Goal: Information Seeking & Learning: Learn about a topic

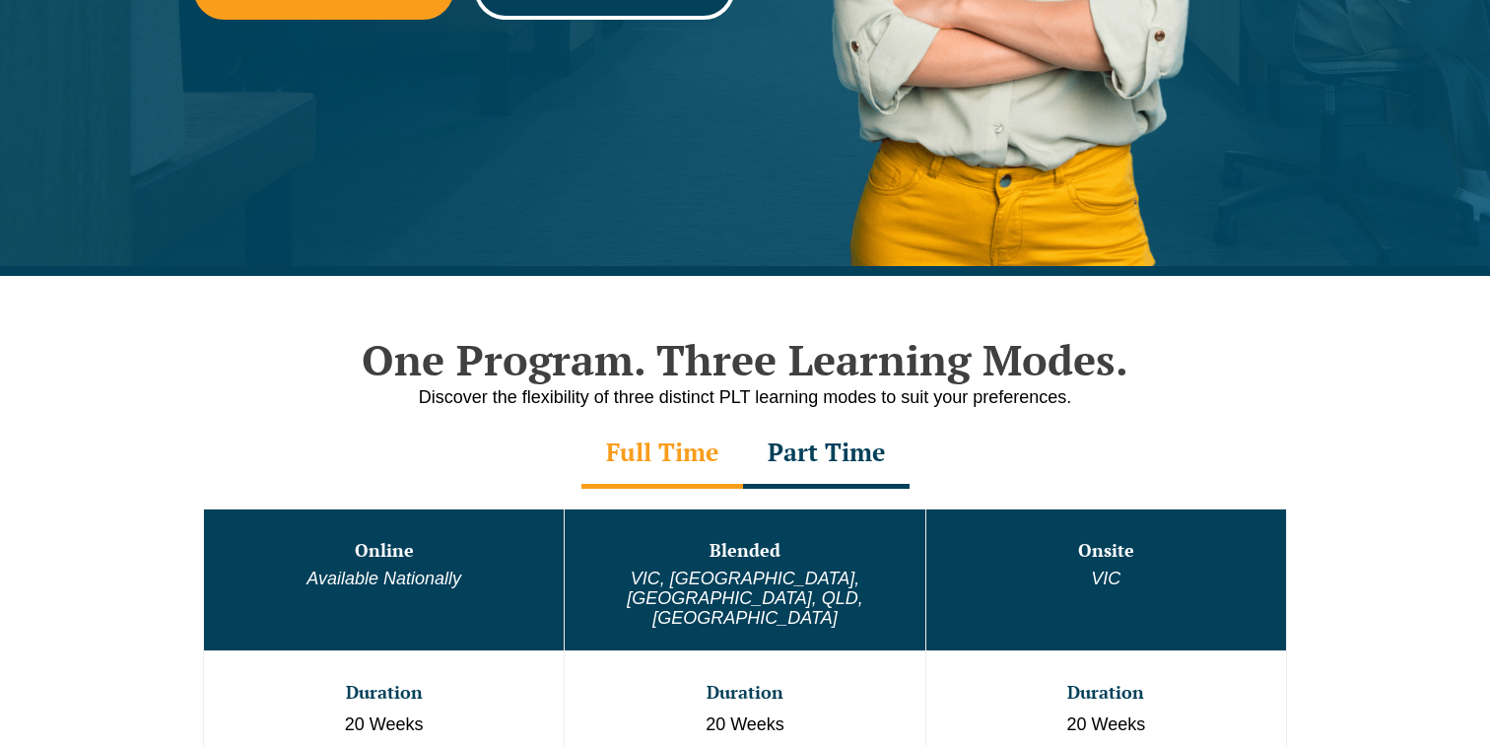
scroll to position [870, 0]
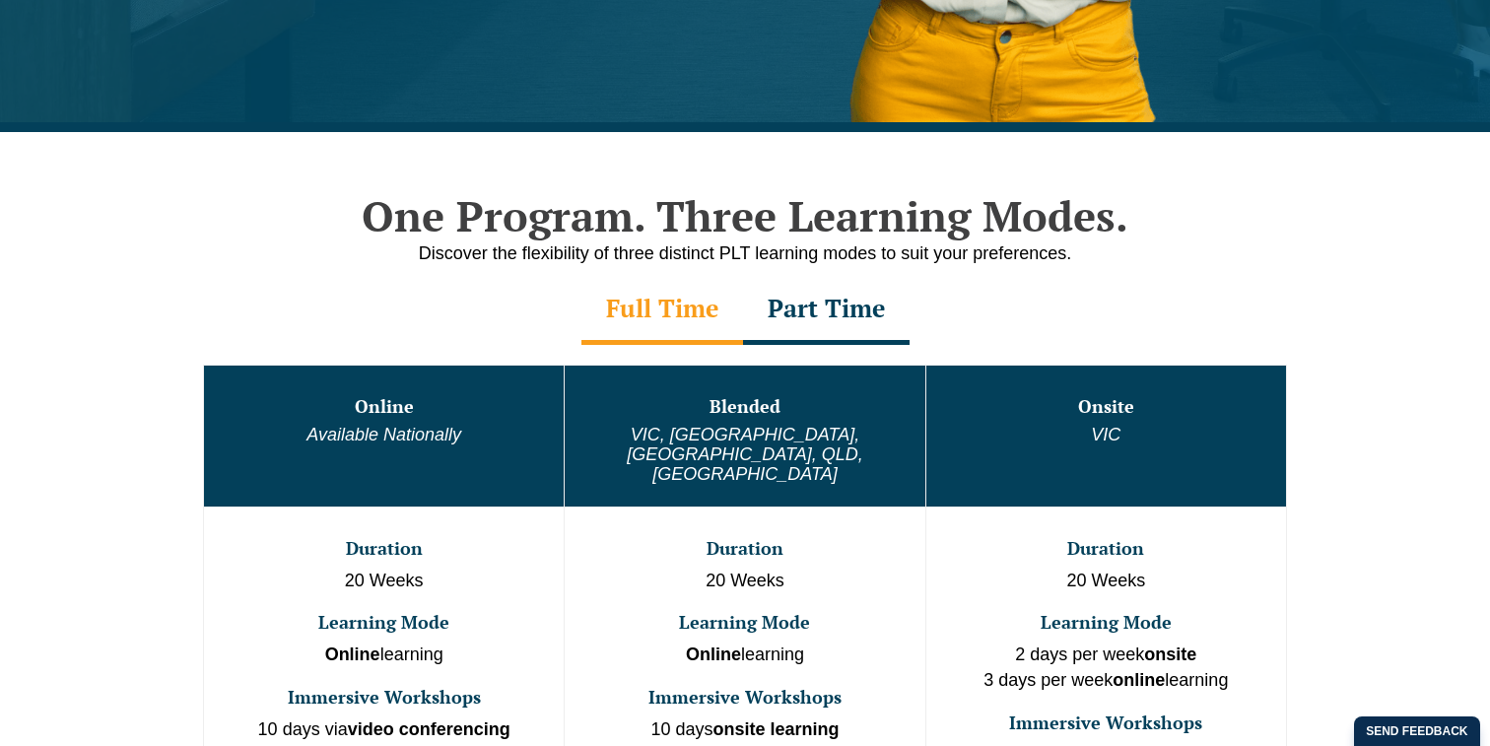
click at [827, 312] on div "Part Time" at bounding box center [826, 310] width 166 height 69
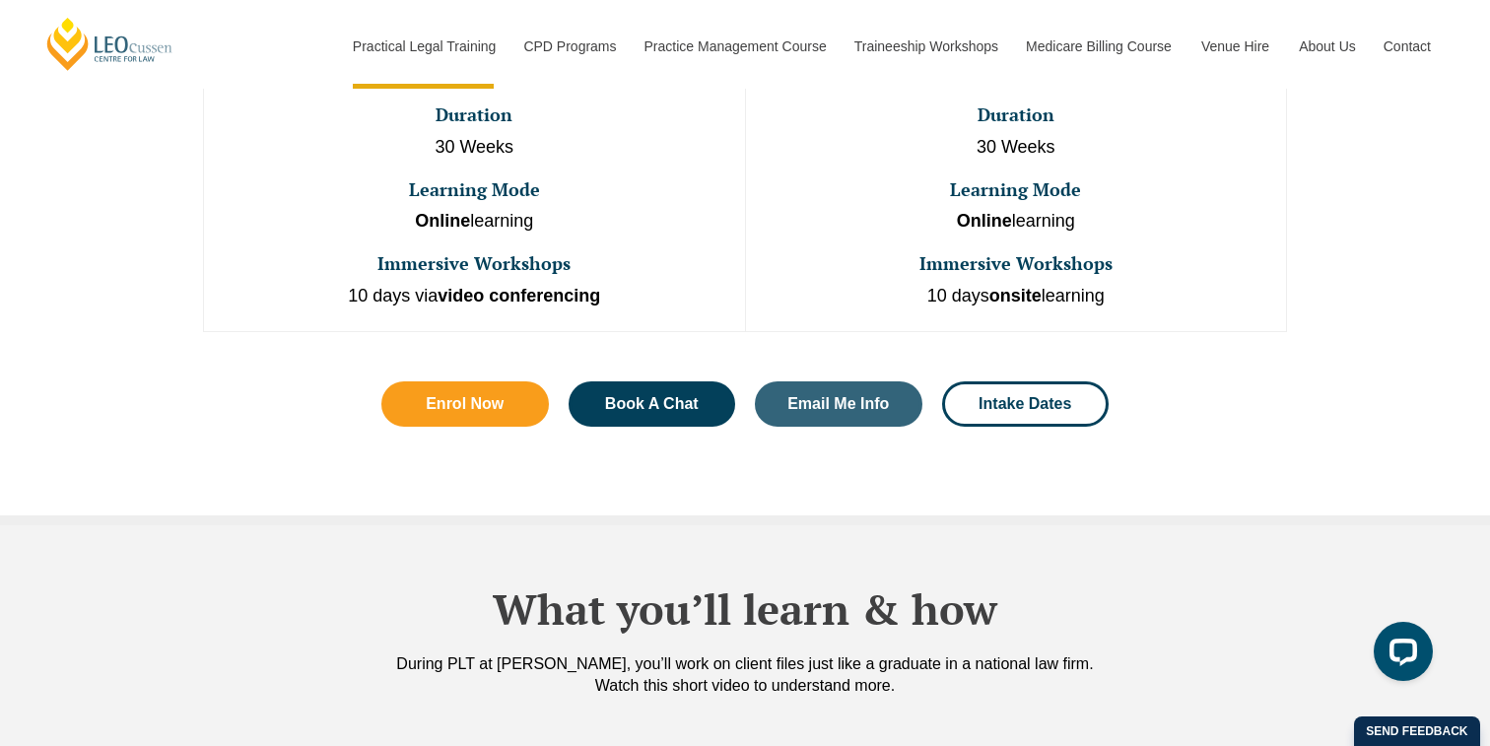
scroll to position [1322, 0]
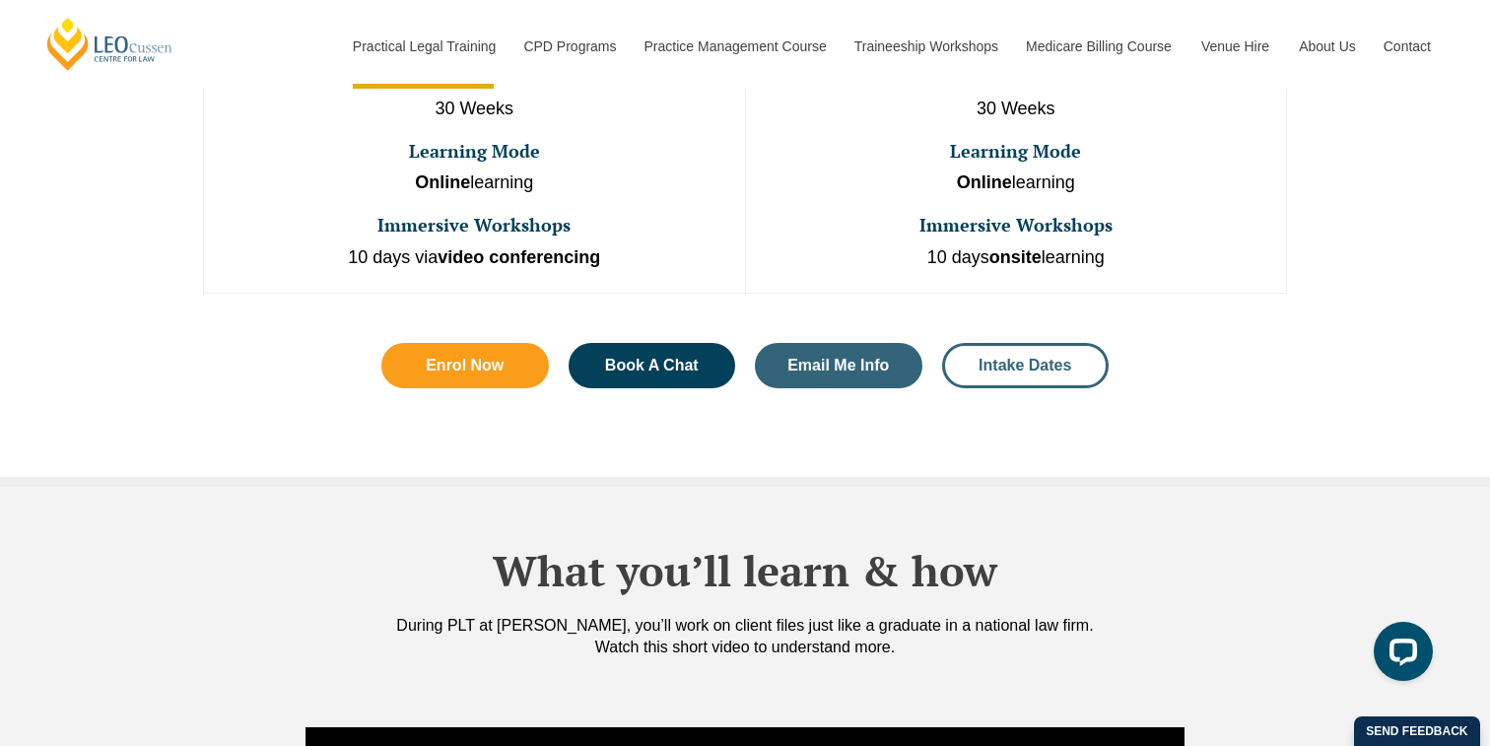
click at [1025, 358] on span "Intake Dates" at bounding box center [1024, 366] width 93 height 16
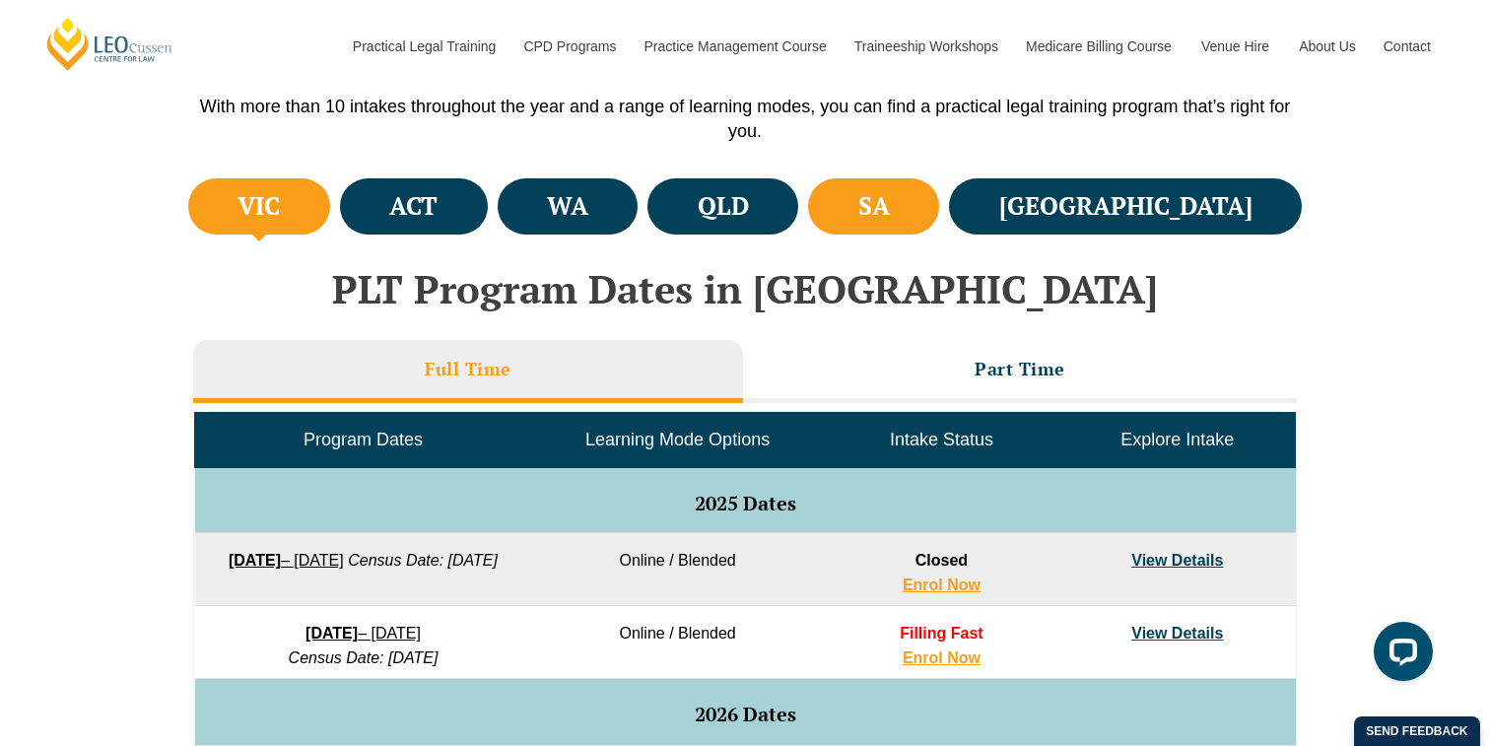
click at [939, 204] on li "SA" at bounding box center [873, 206] width 131 height 56
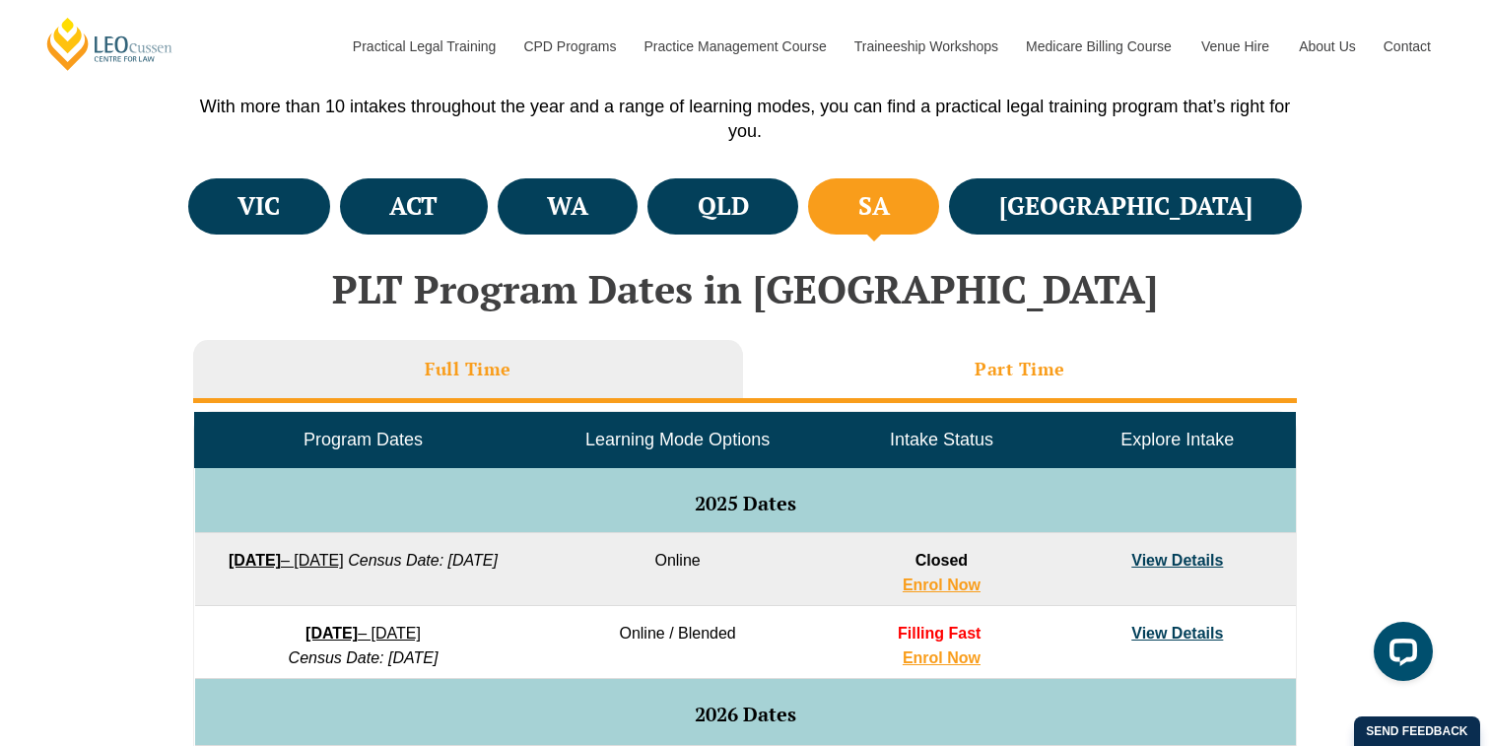
click at [1006, 360] on h3 "Part Time" at bounding box center [1019, 369] width 91 height 23
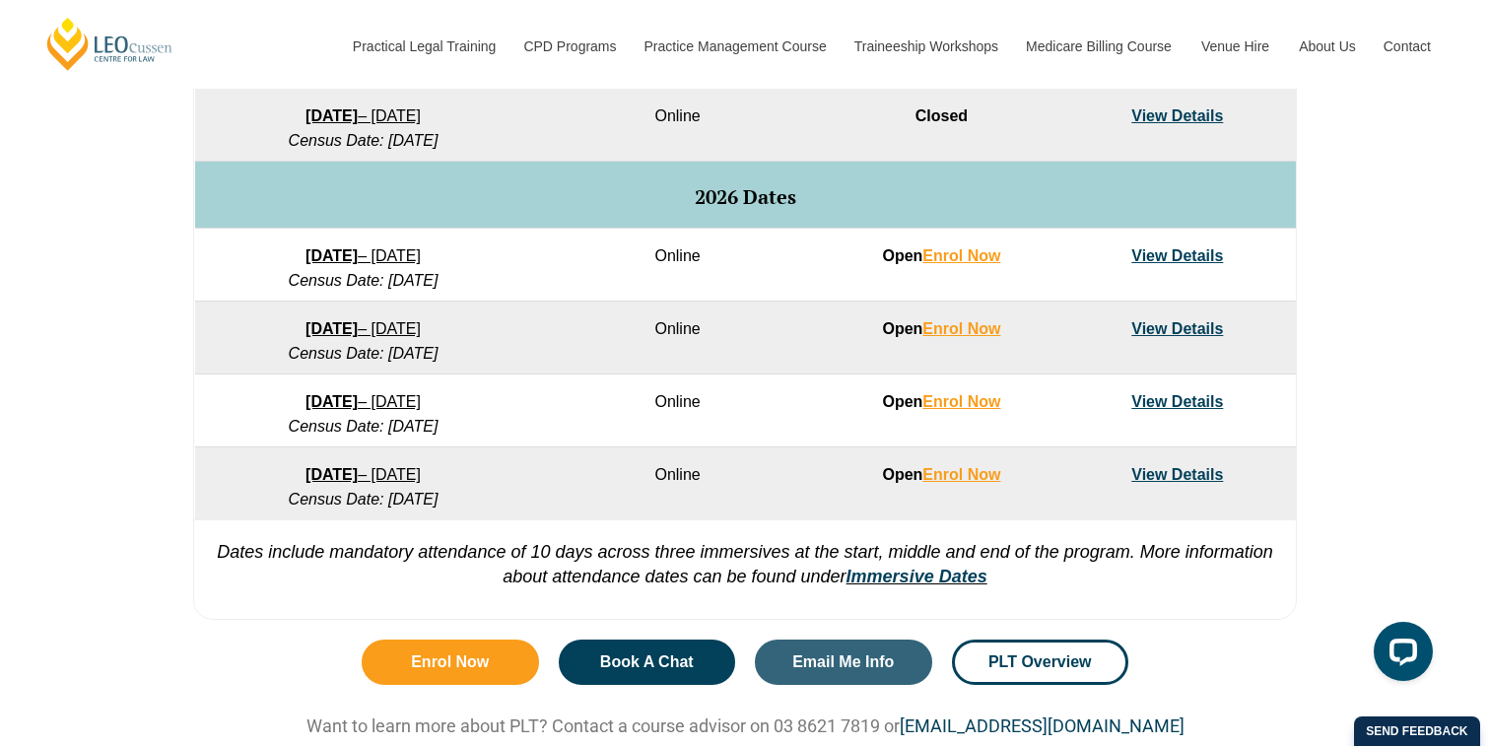
scroll to position [1055, 0]
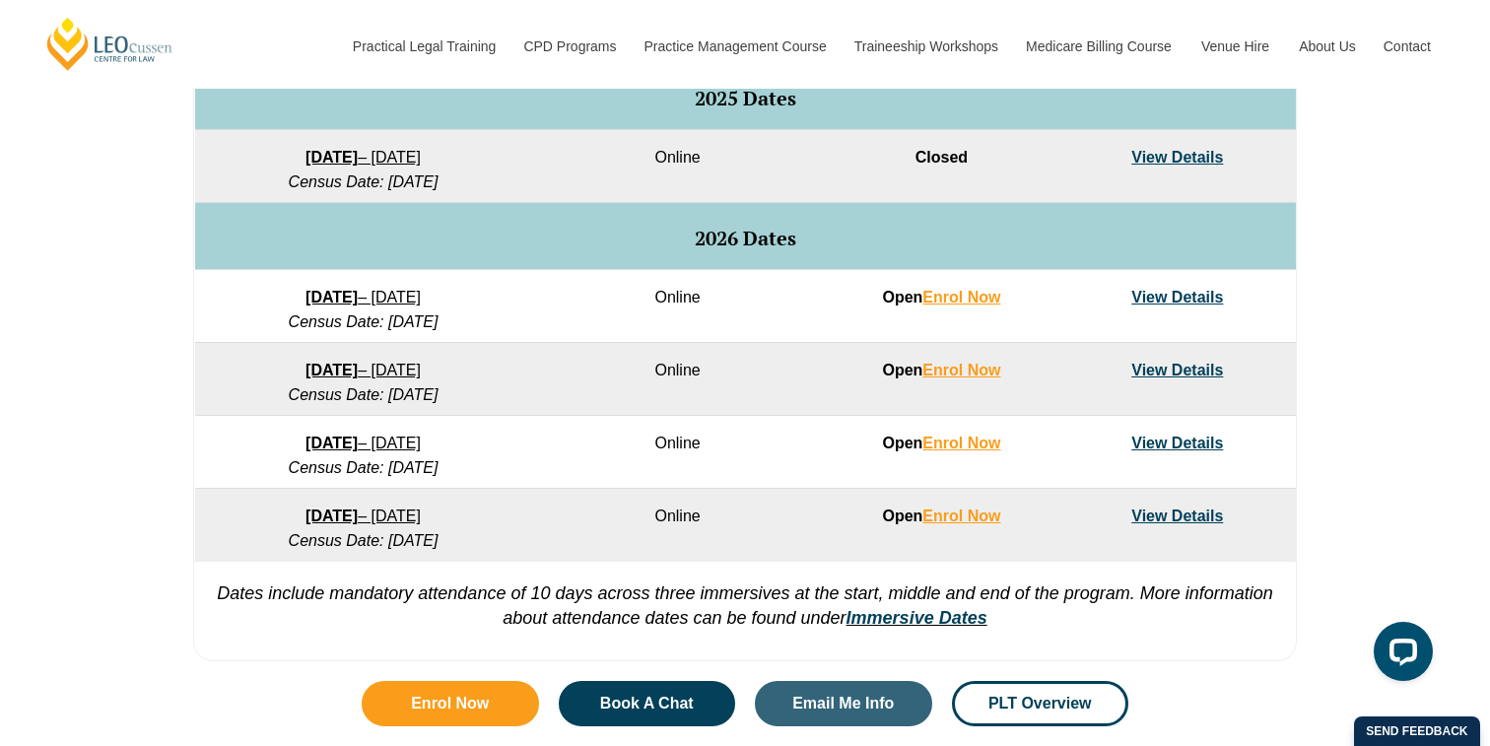
click at [1164, 300] on link "View Details" at bounding box center [1177, 297] width 92 height 17
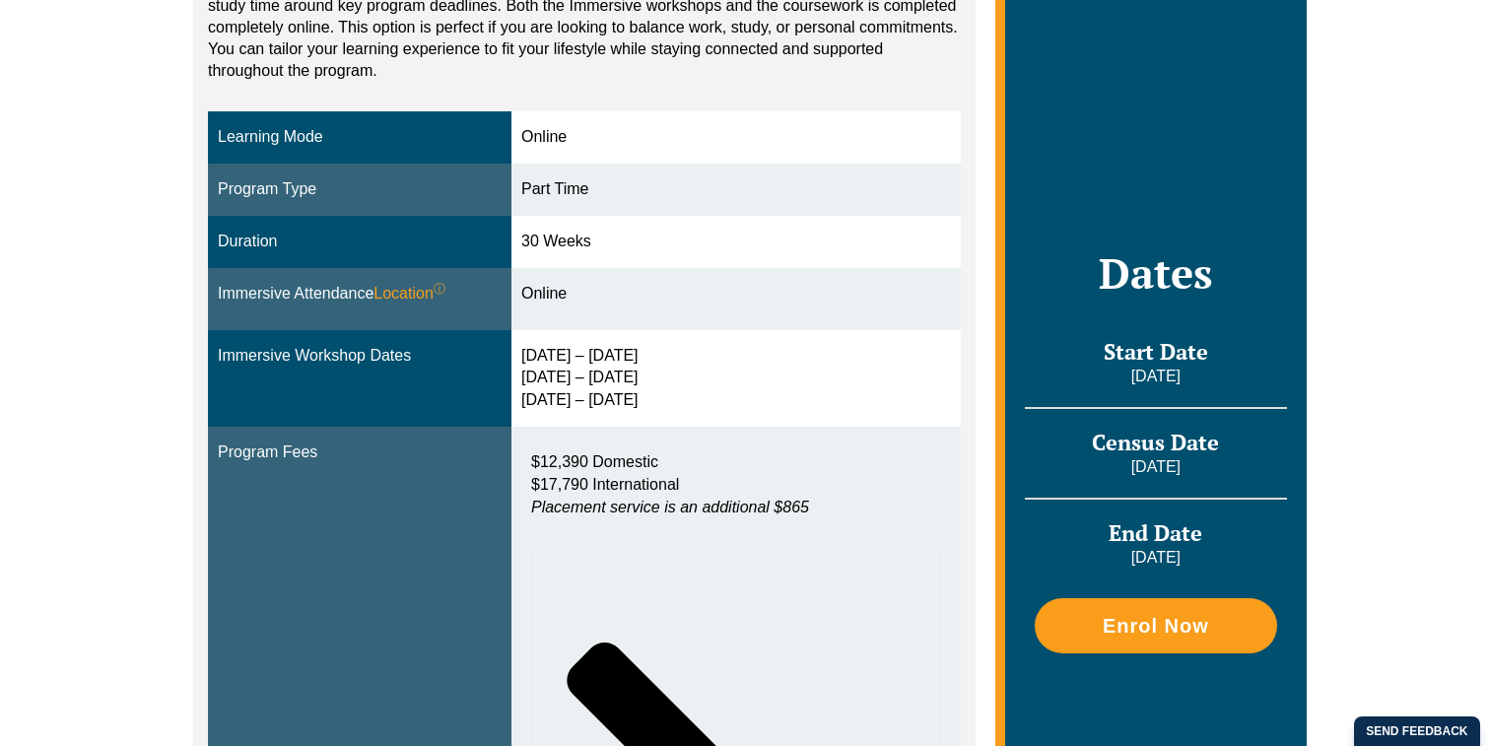
scroll to position [600, 0]
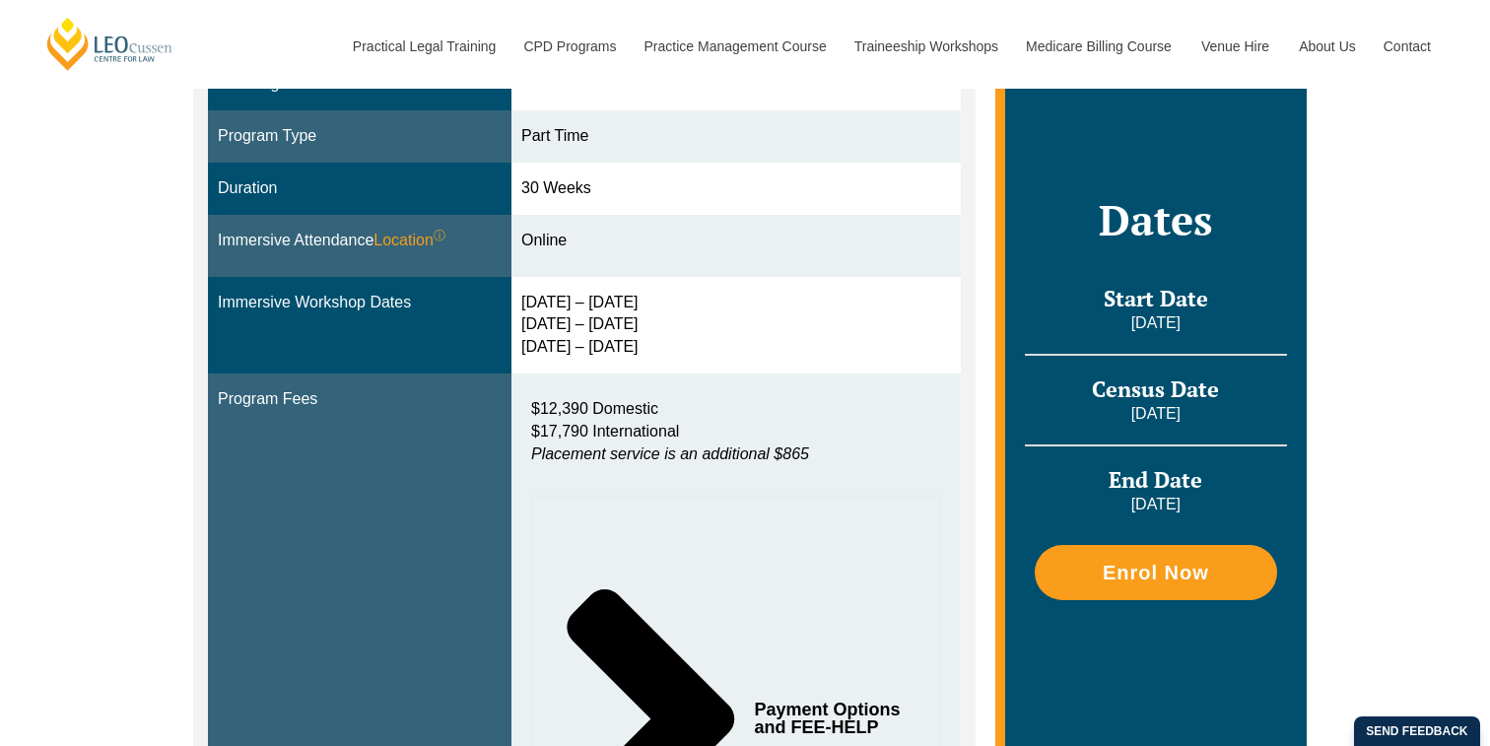
click at [634, 293] on div "10 – 13 Feb 2026 3 – 5 Jun 2026 12 – 14 Aug 2026" at bounding box center [736, 326] width 430 height 68
click at [614, 329] on div "10 – 13 Feb 2026 3 – 5 Jun 2026 12 – 14 Aug 2026" at bounding box center [736, 326] width 430 height 68
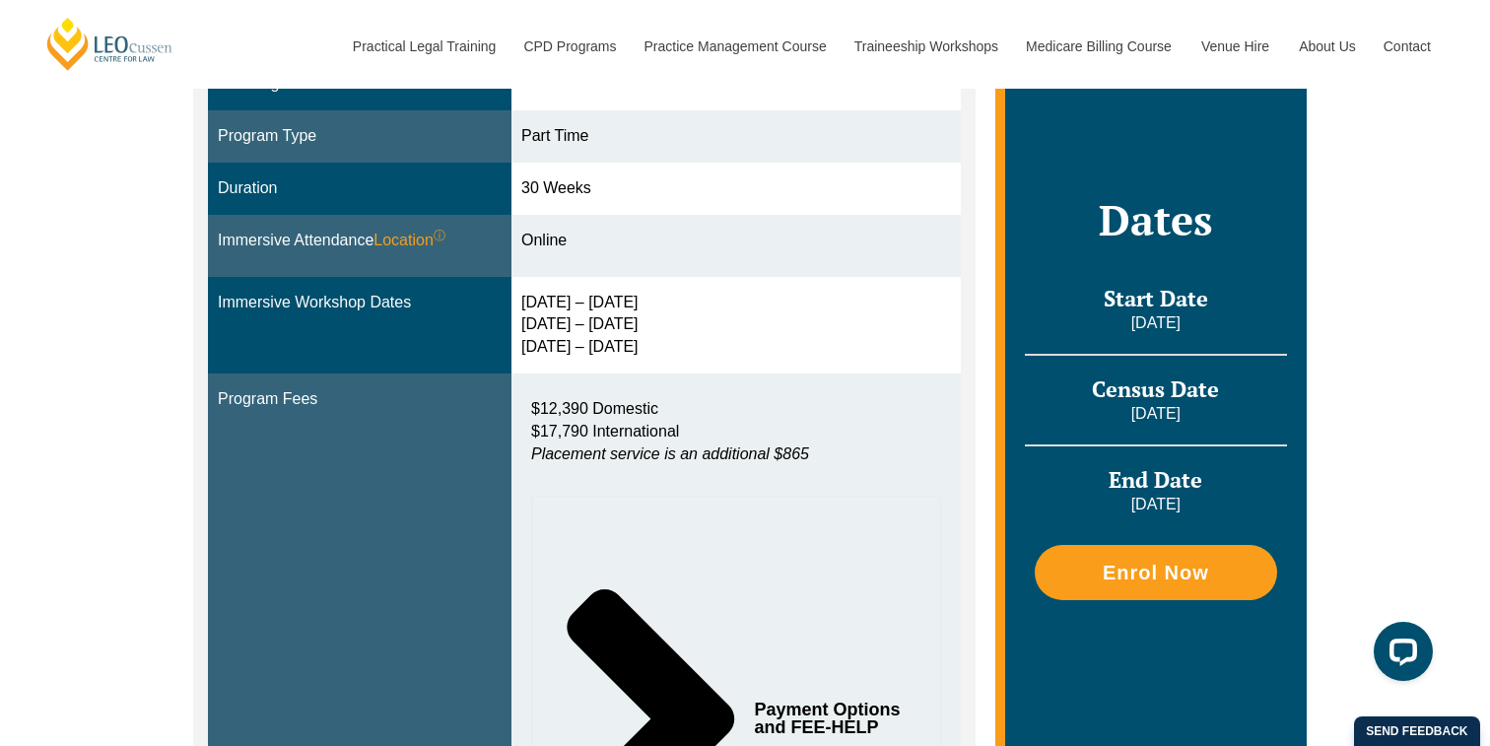
click at [614, 329] on div "10 – 13 Feb 2026 3 – 5 Jun 2026 12 – 14 Aug 2026" at bounding box center [736, 326] width 430 height 68
click at [662, 359] on div "10 – 13 Feb 2026 3 – 5 Jun 2026 12 – 14 Aug 2026" at bounding box center [736, 326] width 430 height 68
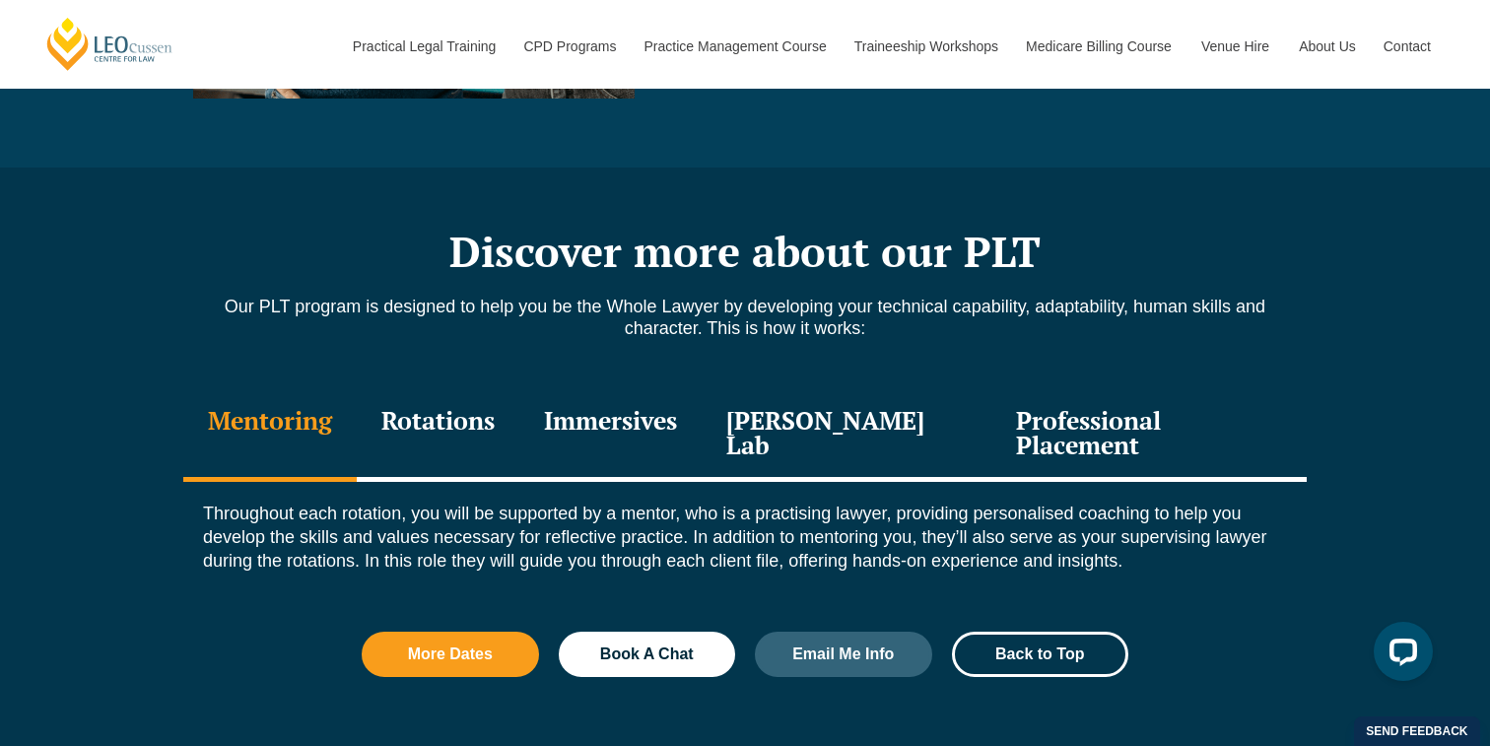
scroll to position [2628, 0]
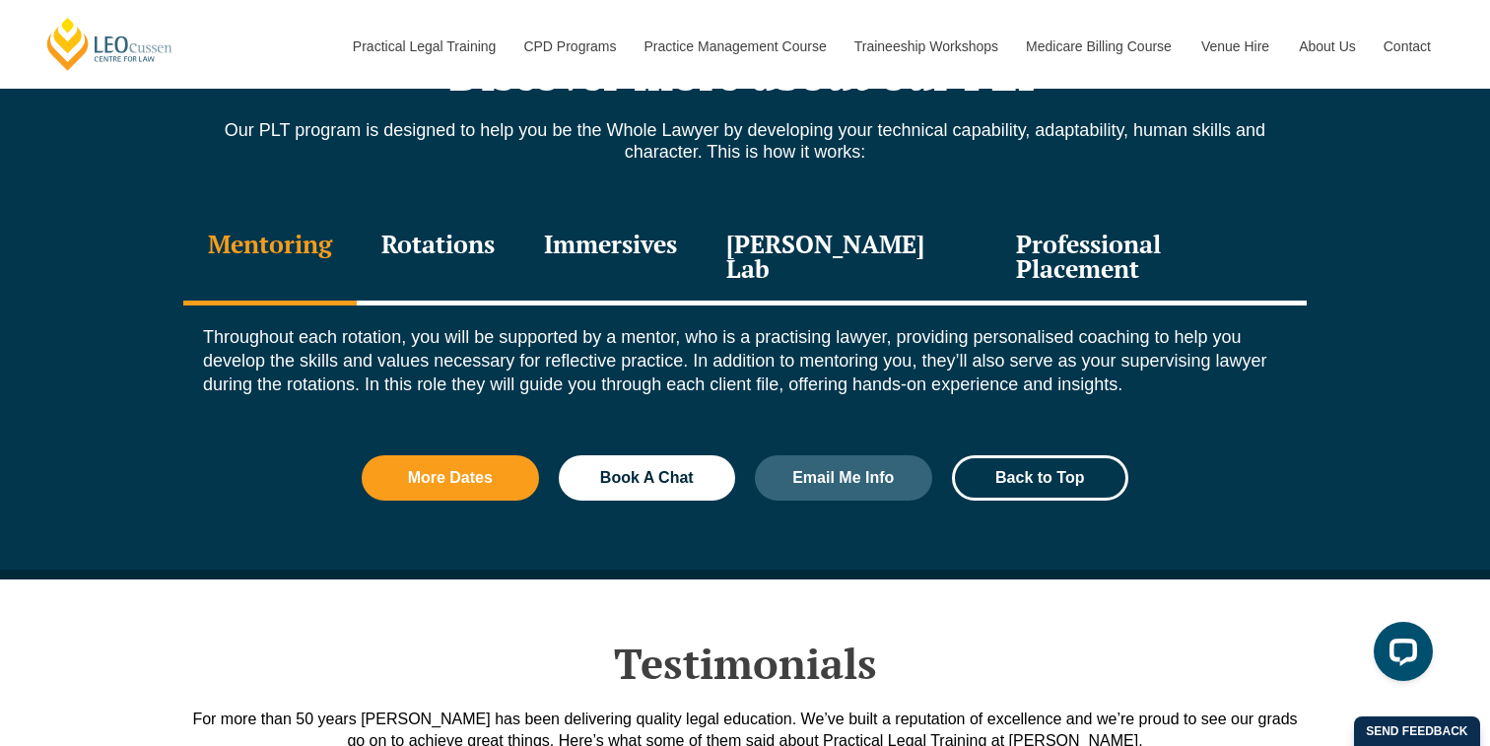
click at [478, 235] on div "Rotations" at bounding box center [438, 259] width 163 height 94
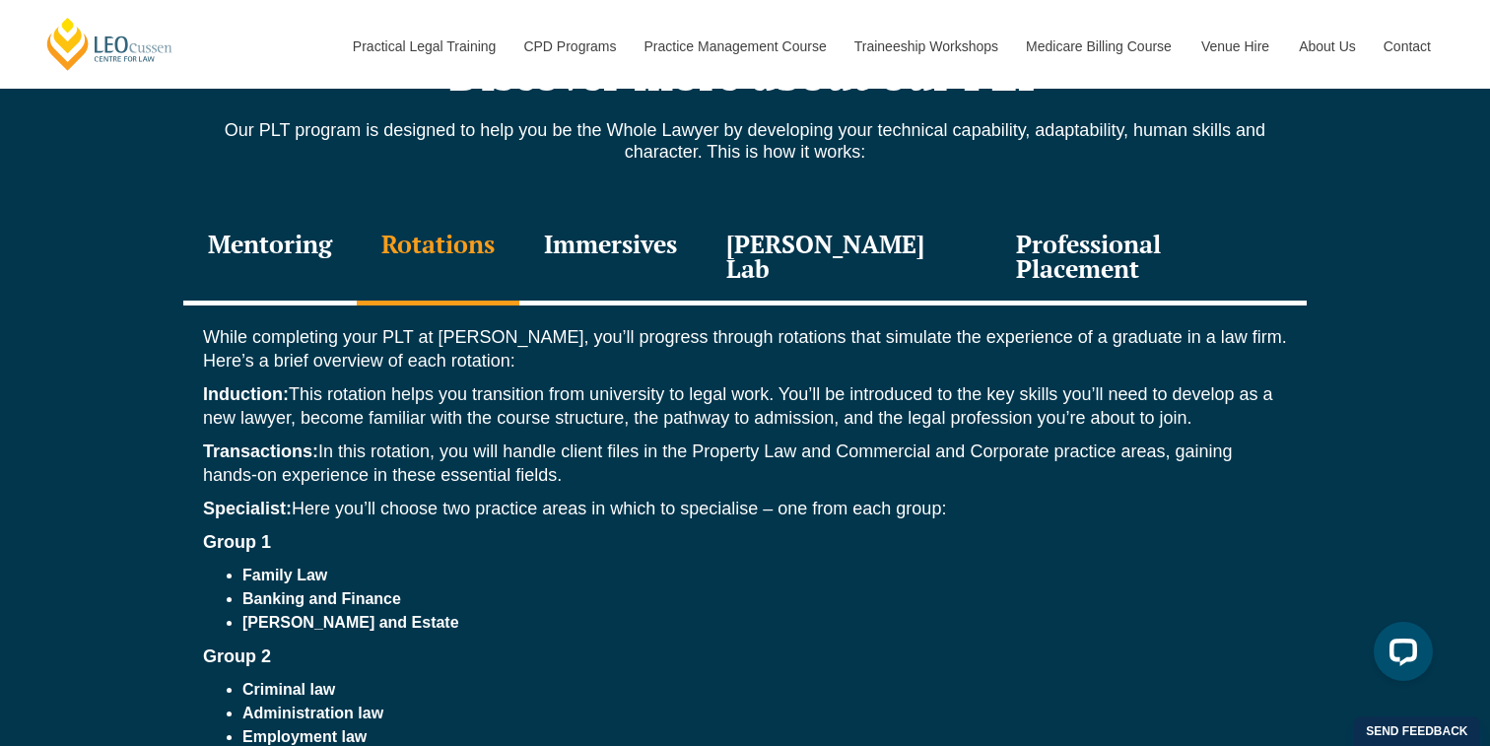
click at [628, 235] on div "Immersives" at bounding box center [610, 259] width 182 height 94
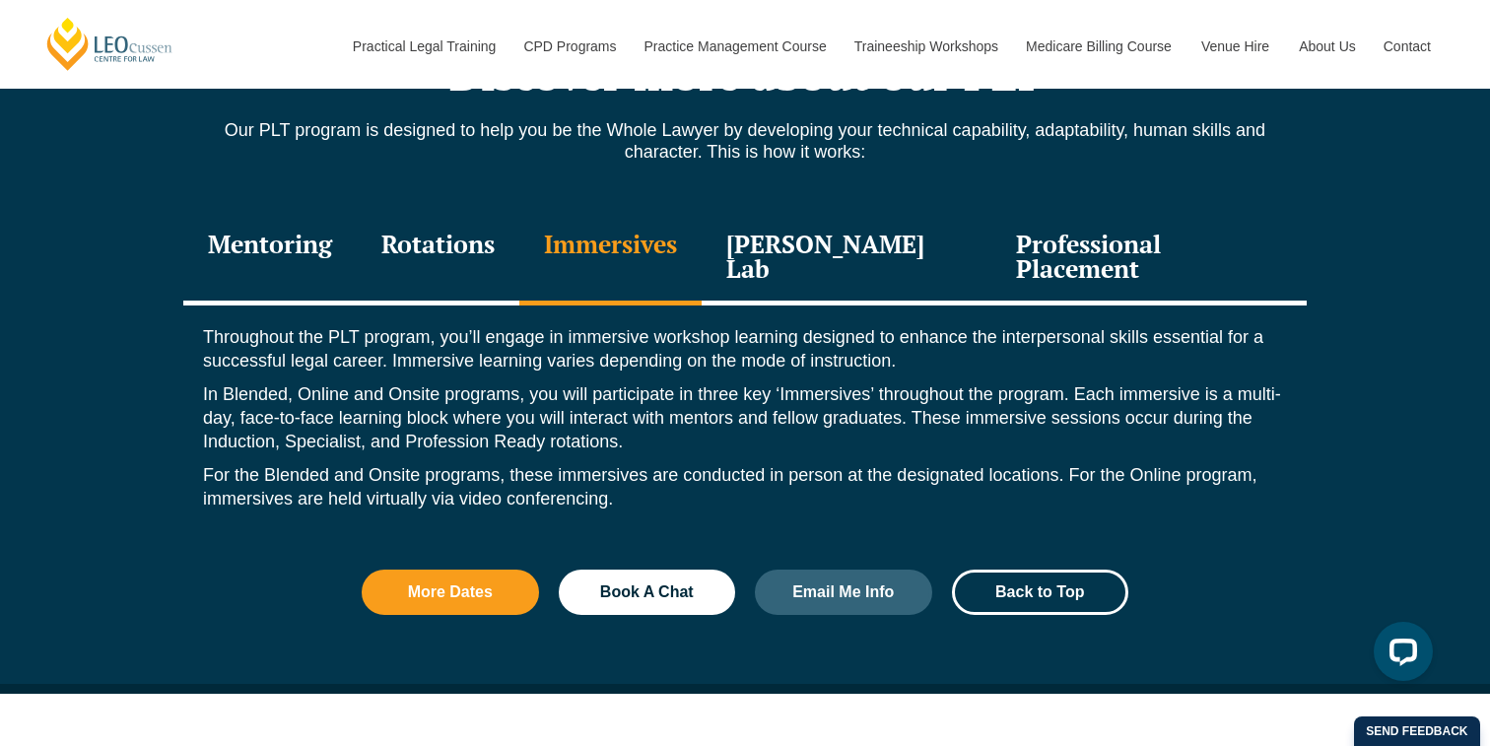
click at [617, 382] on p "In Blended, Online and Onsite programs, you will participate in three key ‘Imme…" at bounding box center [745, 417] width 1084 height 71
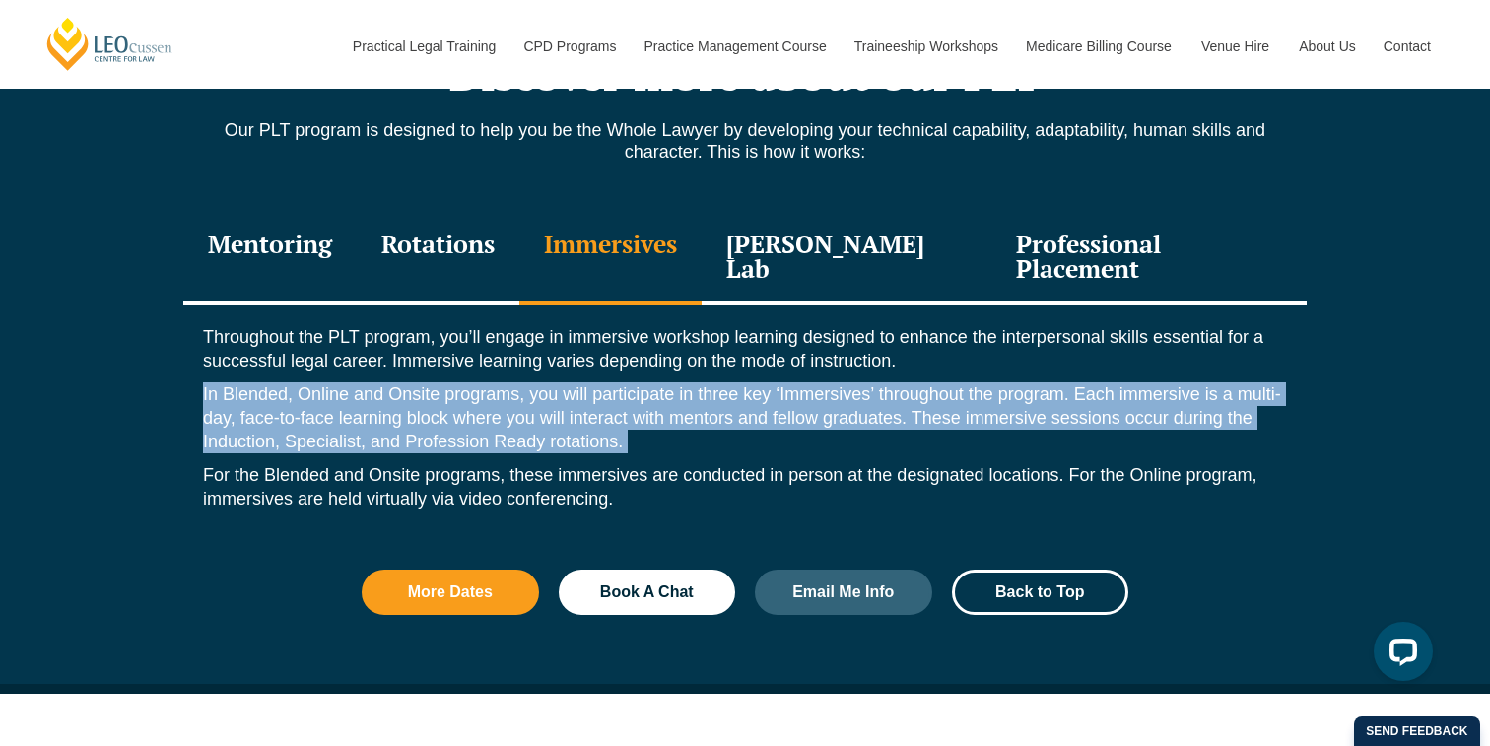
click at [823, 247] on div "[PERSON_NAME] Lab" at bounding box center [846, 259] width 290 height 94
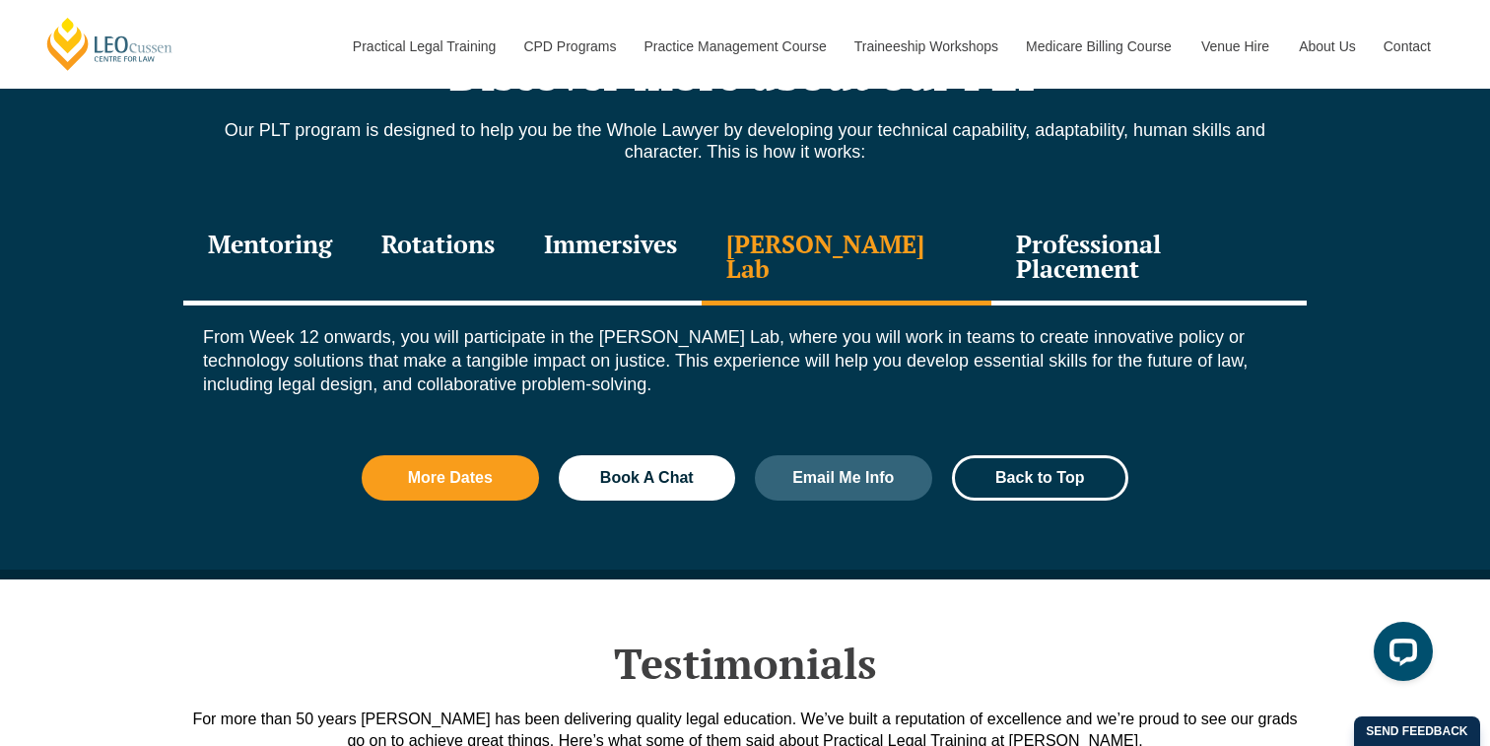
click at [1005, 219] on div "Professional Placement" at bounding box center [1148, 259] width 315 height 94
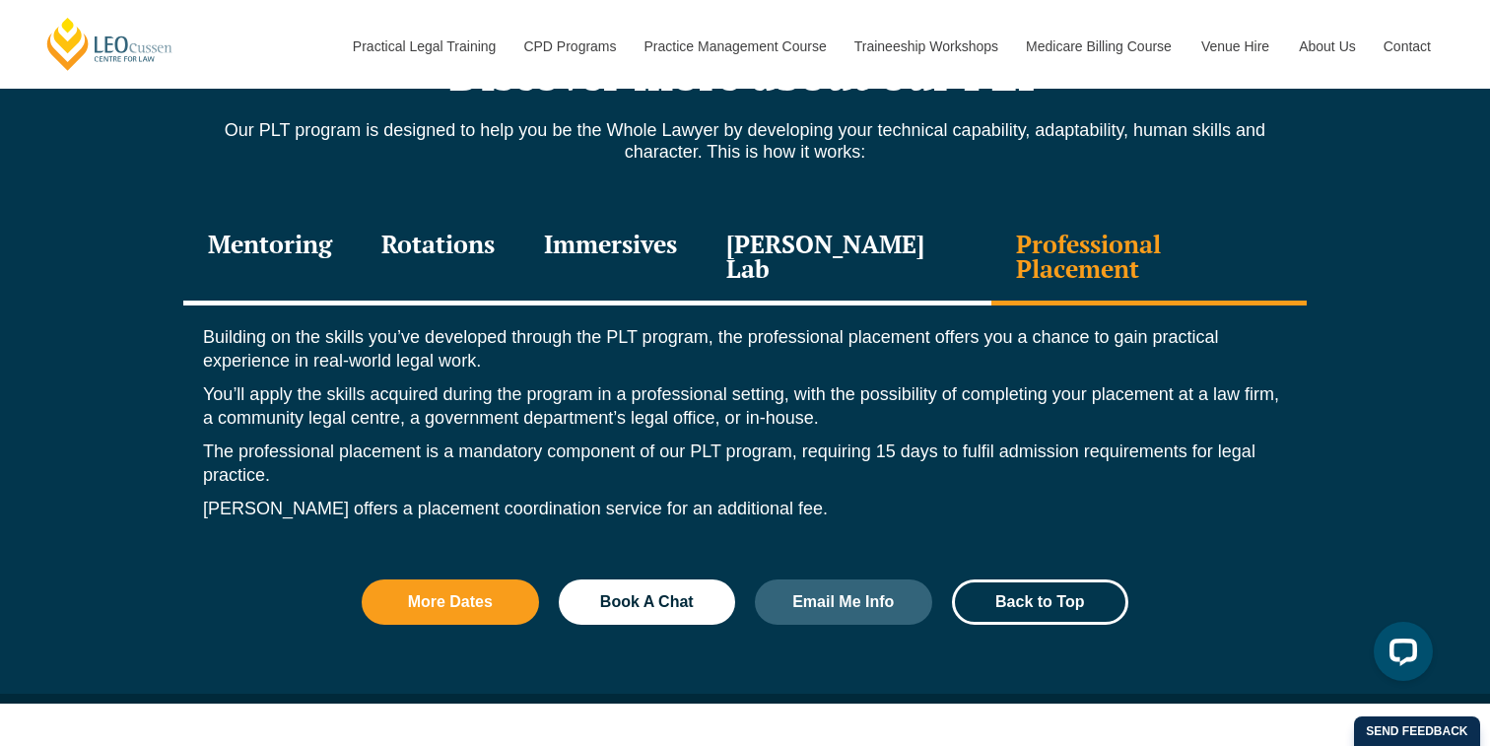
click at [676, 248] on div "Immersives" at bounding box center [610, 259] width 182 height 94
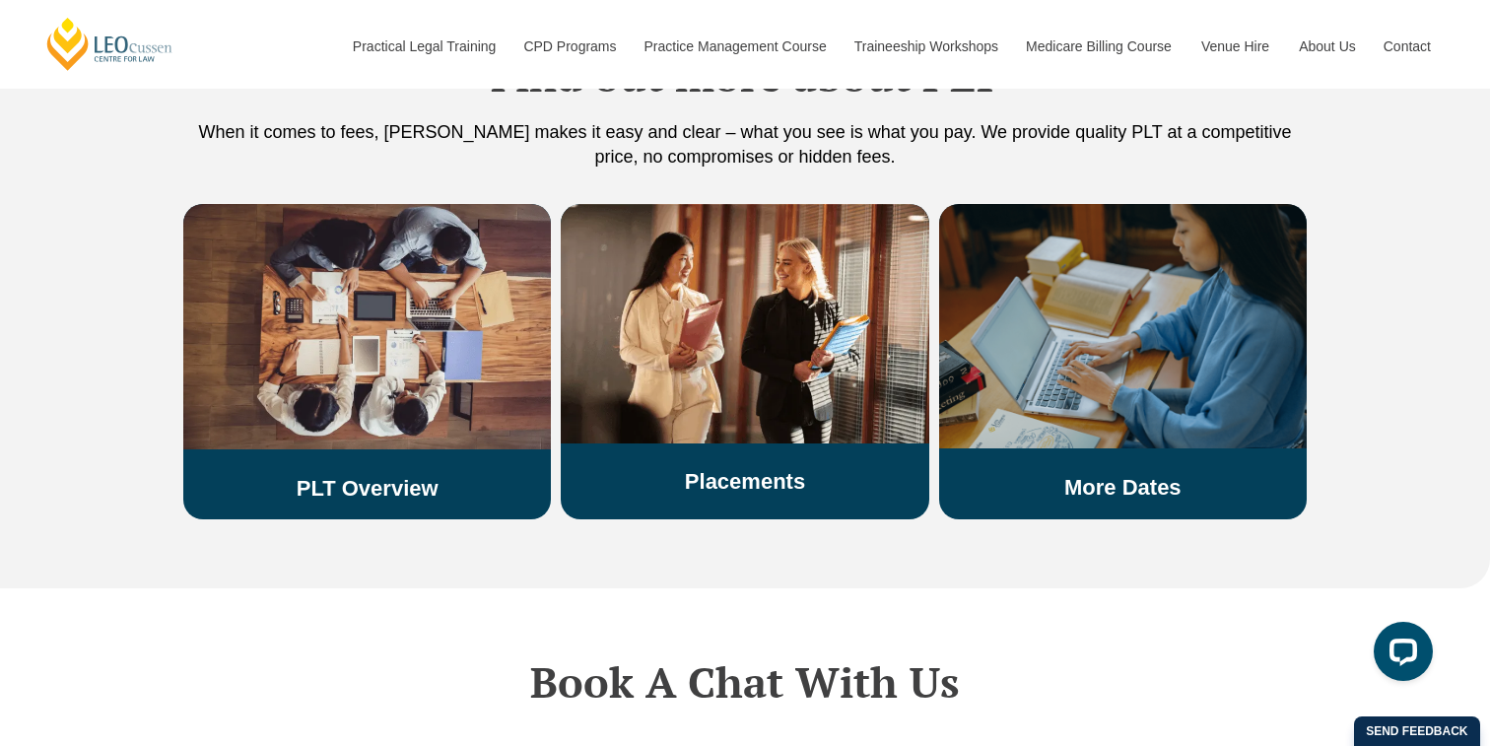
scroll to position [3894, 0]
